Goal: Task Accomplishment & Management: Use online tool/utility

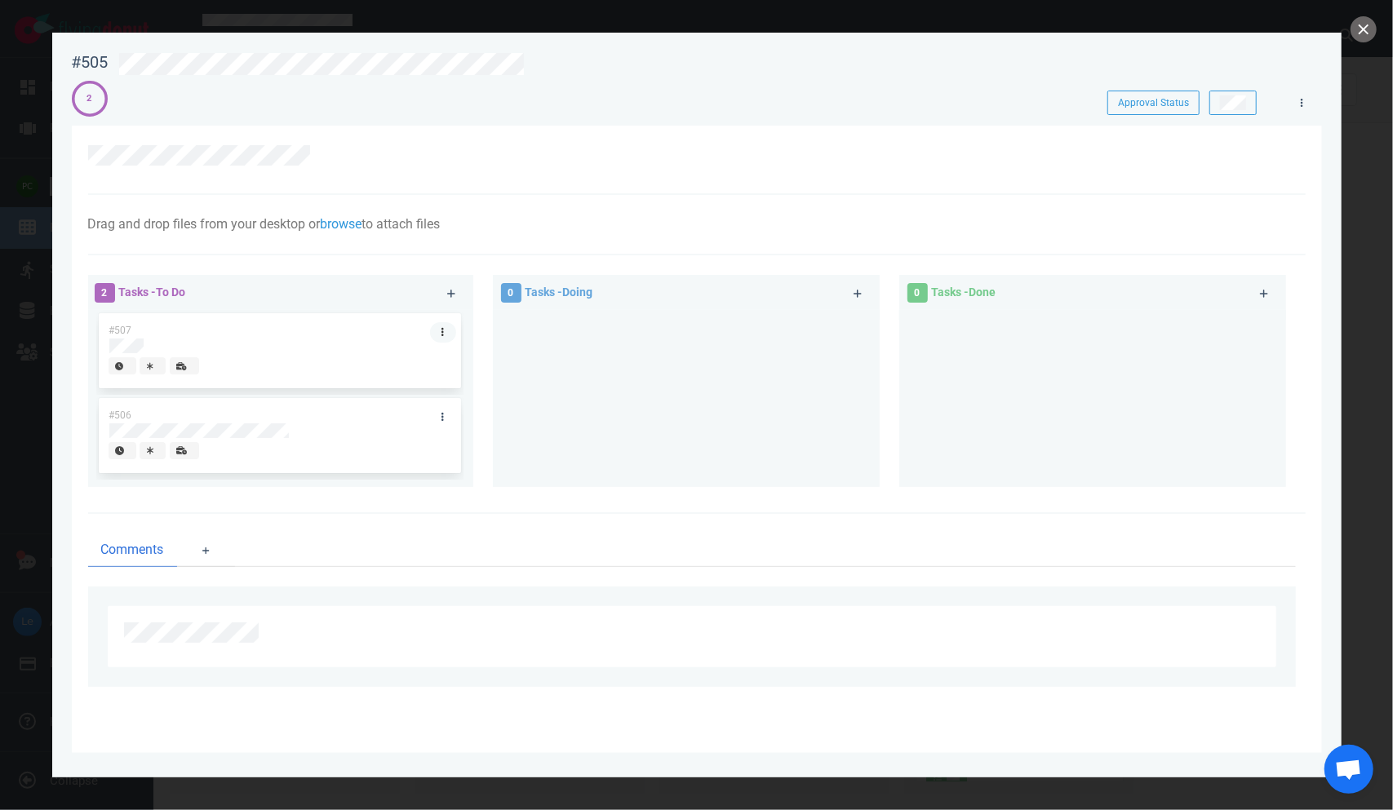
click at [441, 331] on link at bounding box center [443, 332] width 26 height 20
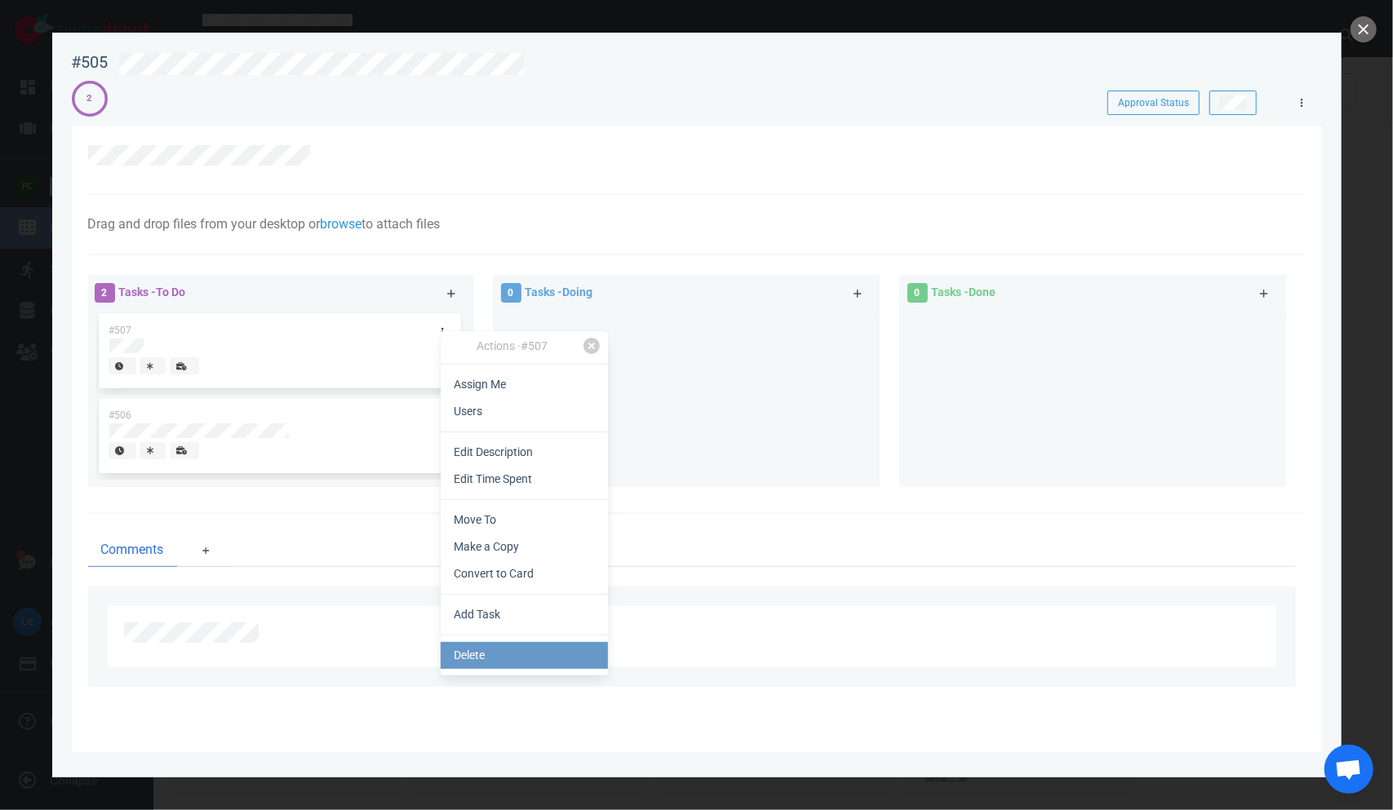
click at [482, 646] on link "Delete" at bounding box center [524, 655] width 167 height 27
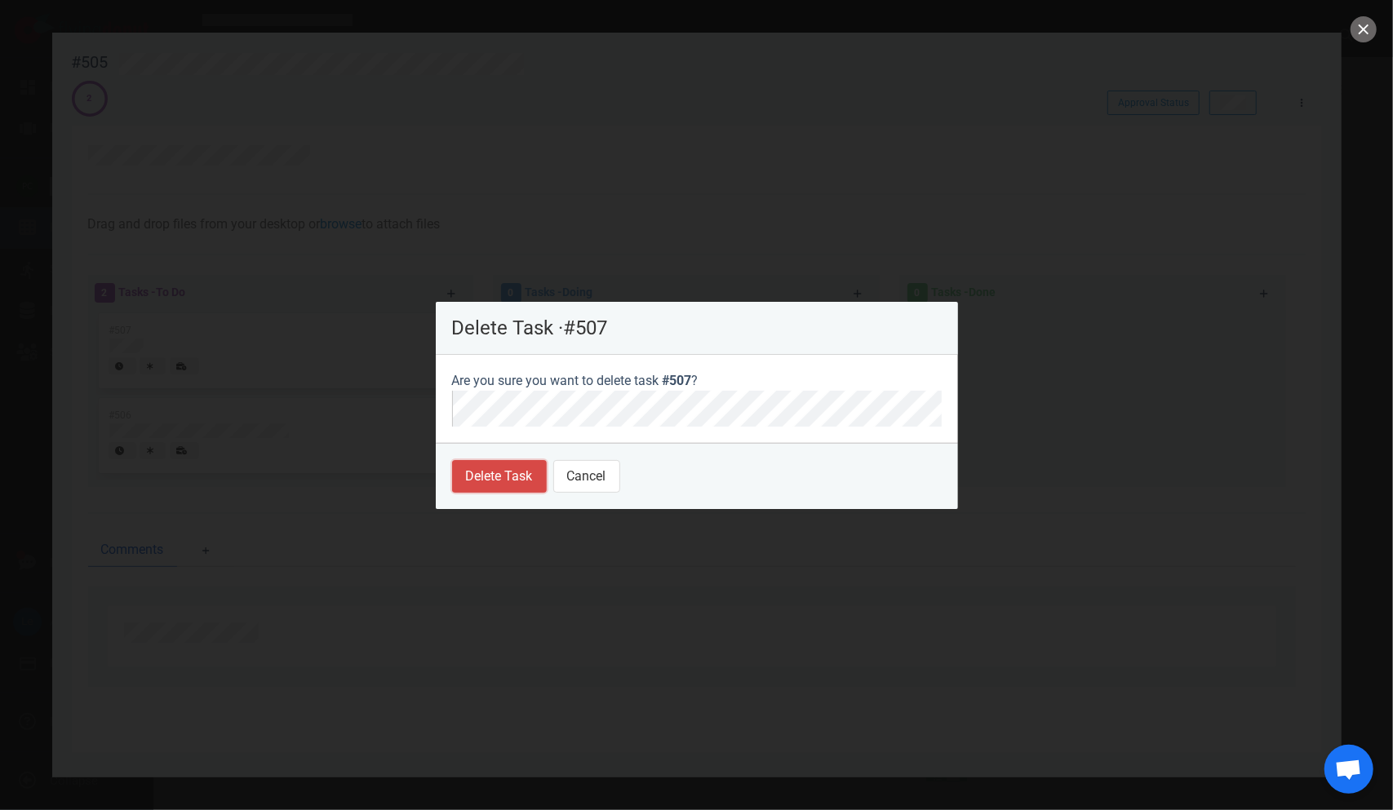
click at [508, 473] on button "Delete Task" at bounding box center [499, 476] width 95 height 33
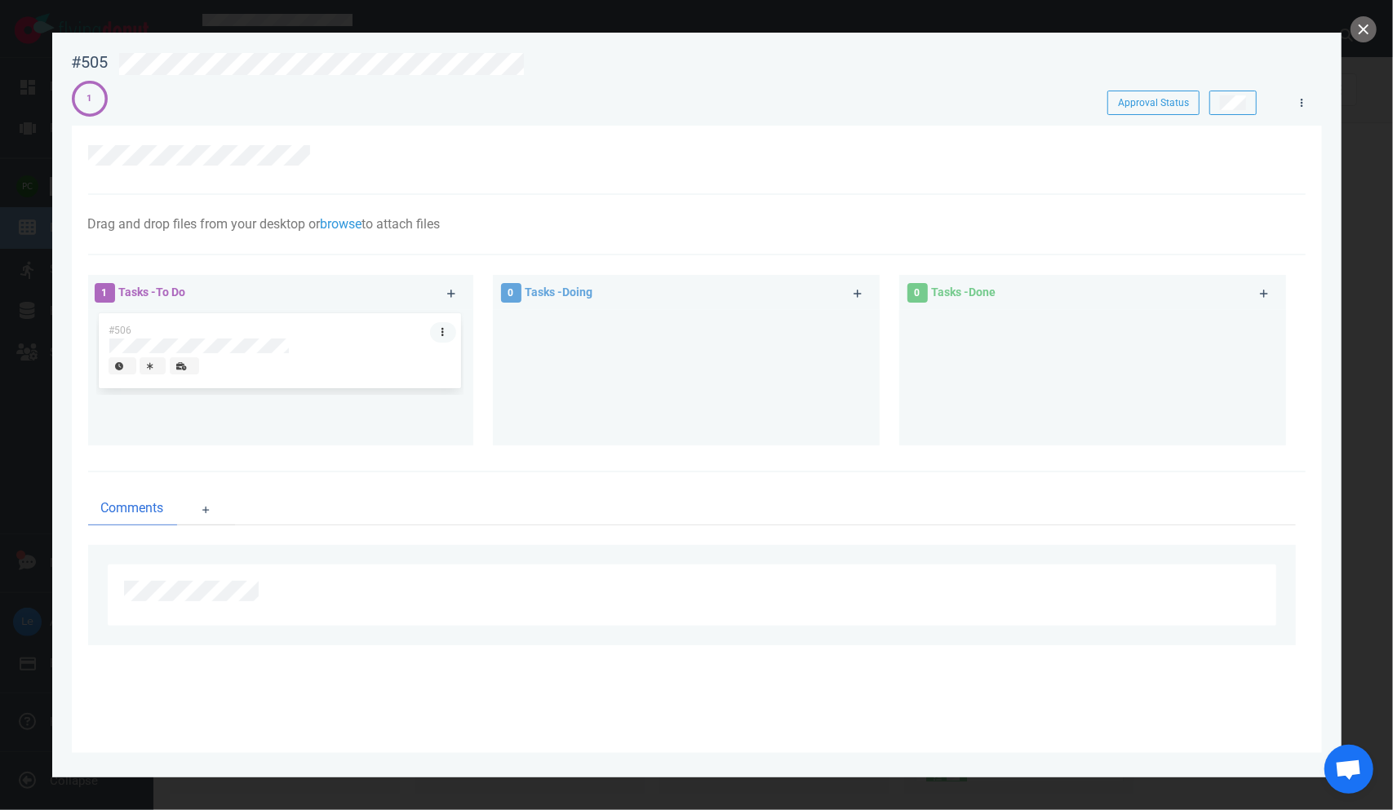
click at [447, 335] on link at bounding box center [443, 332] width 26 height 20
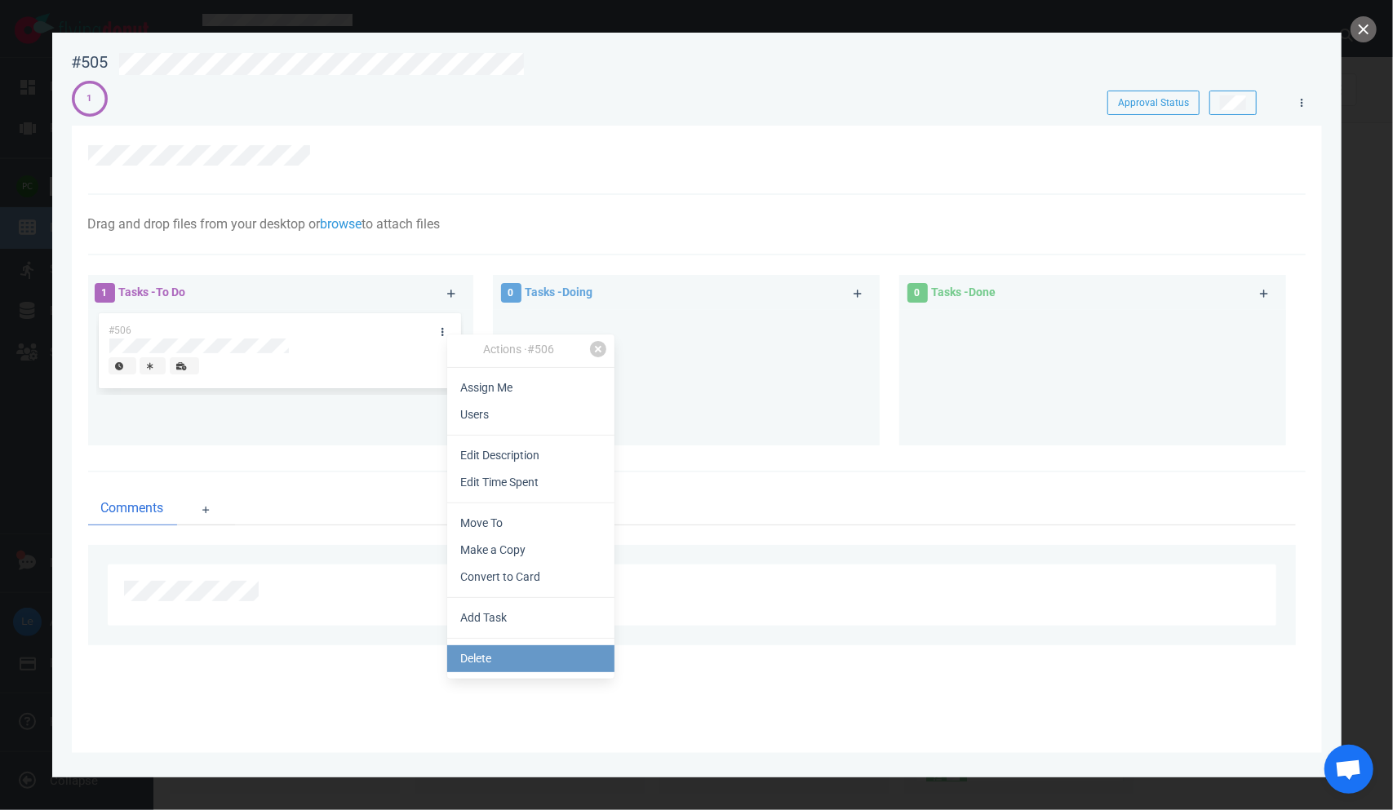
click at [497, 654] on link "Delete" at bounding box center [530, 659] width 167 height 27
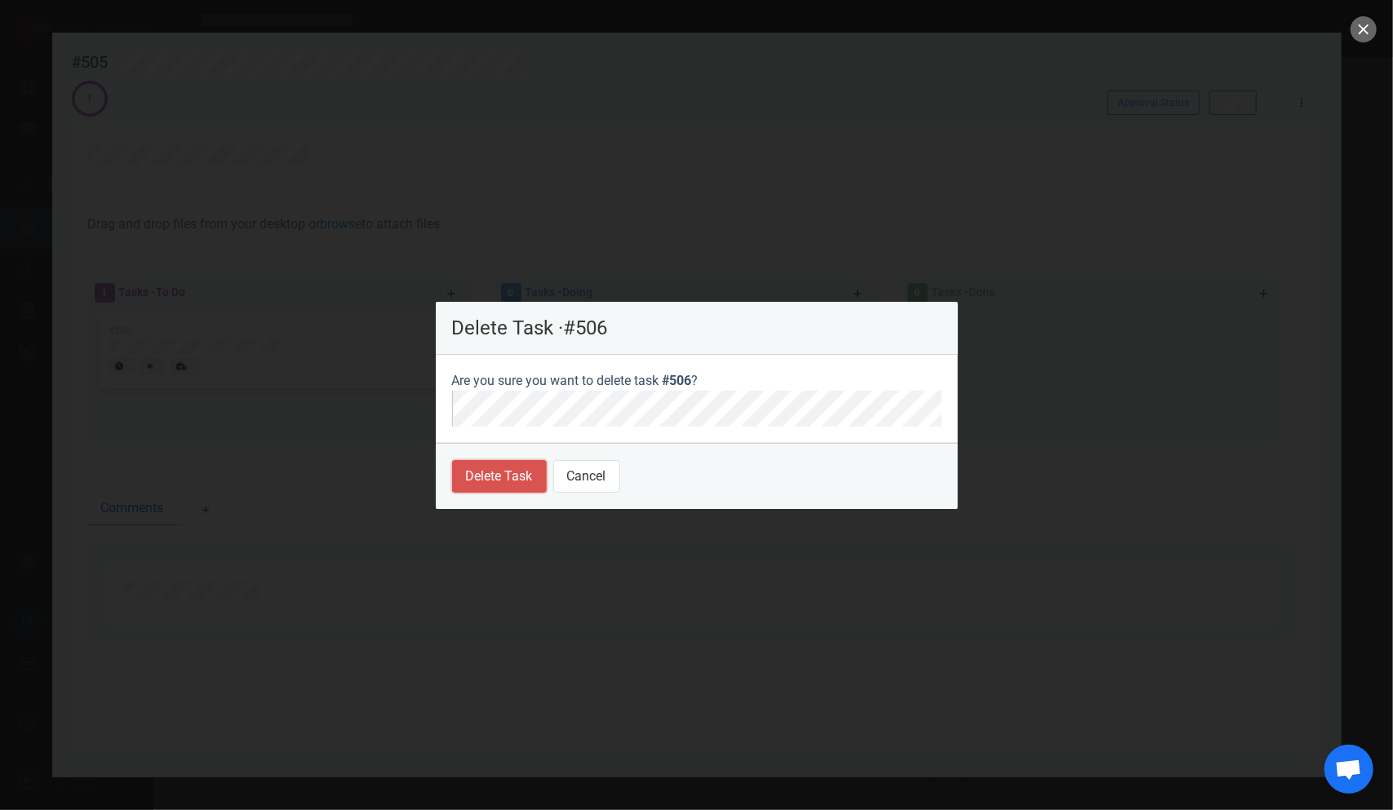
click at [481, 470] on button "Delete Task" at bounding box center [499, 476] width 95 height 33
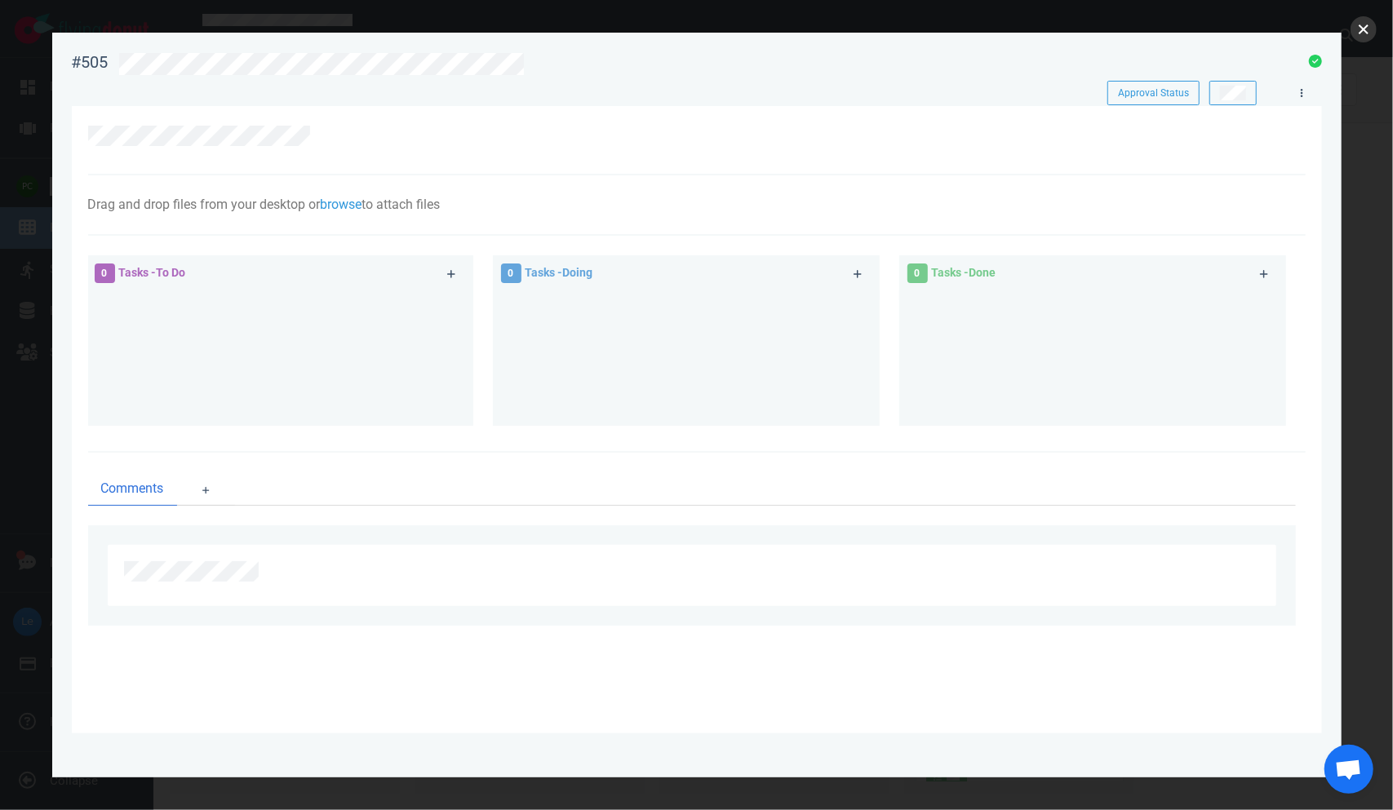
click at [1368, 21] on button "close" at bounding box center [1364, 29] width 26 height 26
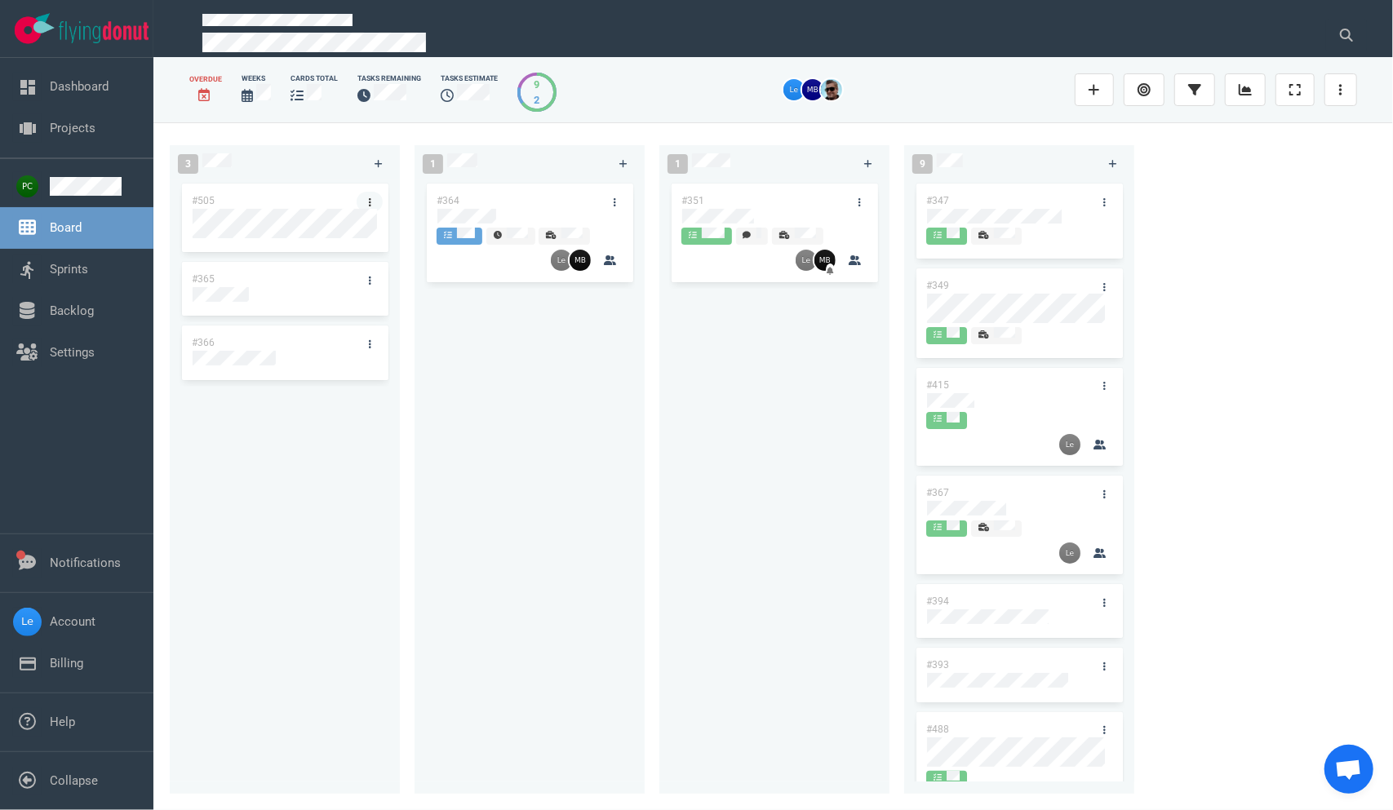
click at [361, 199] on link at bounding box center [370, 202] width 26 height 20
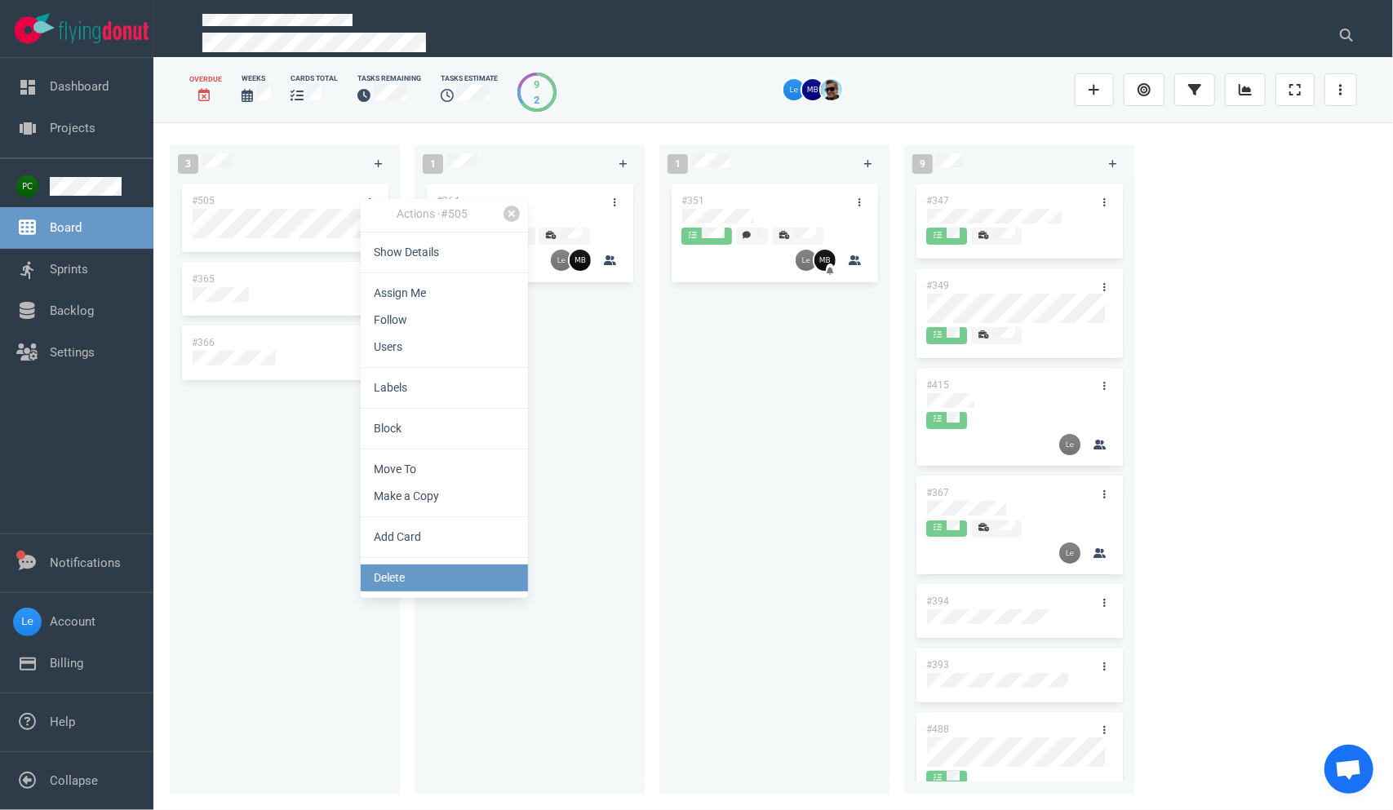
click at [392, 568] on link "Delete" at bounding box center [444, 578] width 167 height 27
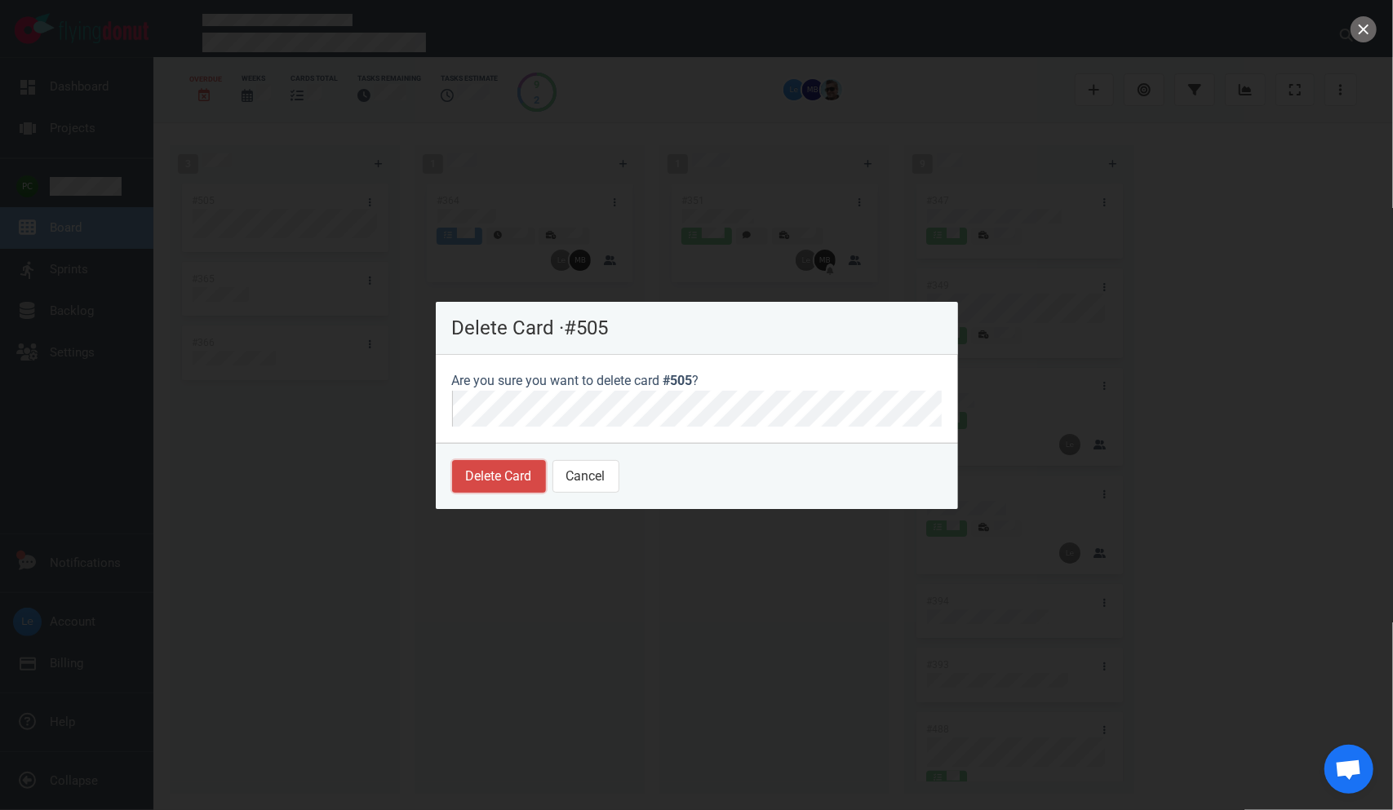
click at [467, 477] on button "Delete Card" at bounding box center [499, 476] width 94 height 33
